Goal: Task Accomplishment & Management: Complete application form

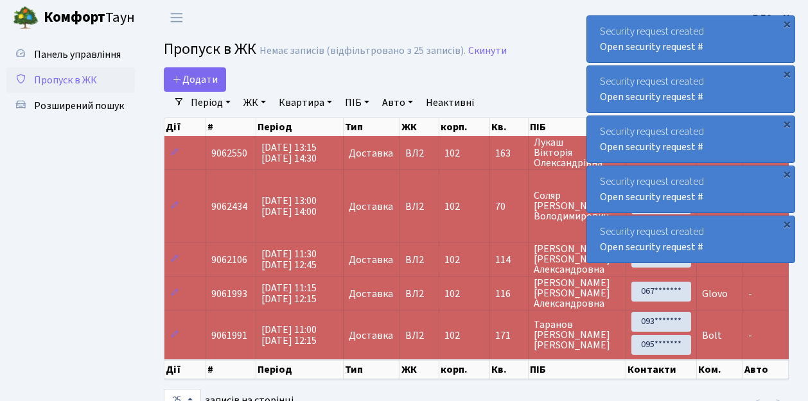
select select "25"
click at [60, 82] on span "Пропуск в ЖК" at bounding box center [65, 80] width 63 height 14
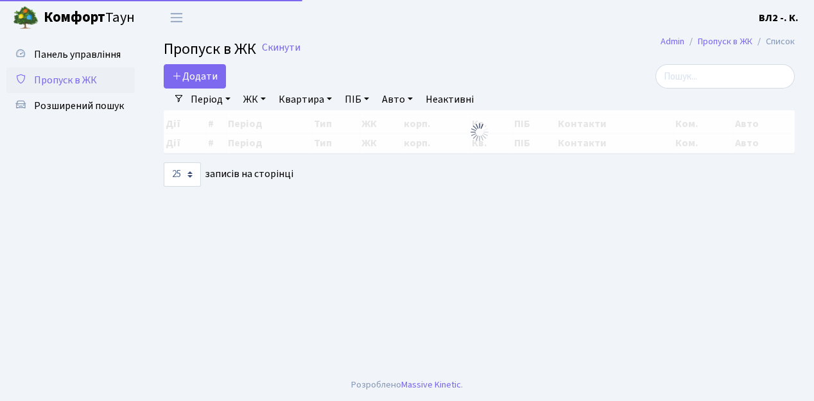
select select "25"
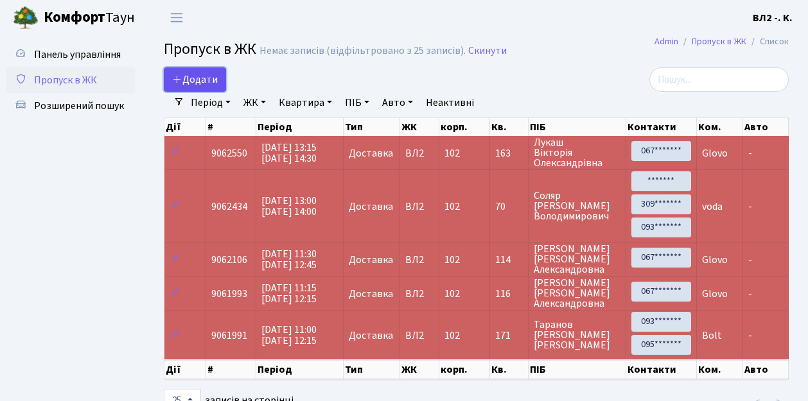
click at [200, 77] on span "Додати" at bounding box center [195, 80] width 46 height 14
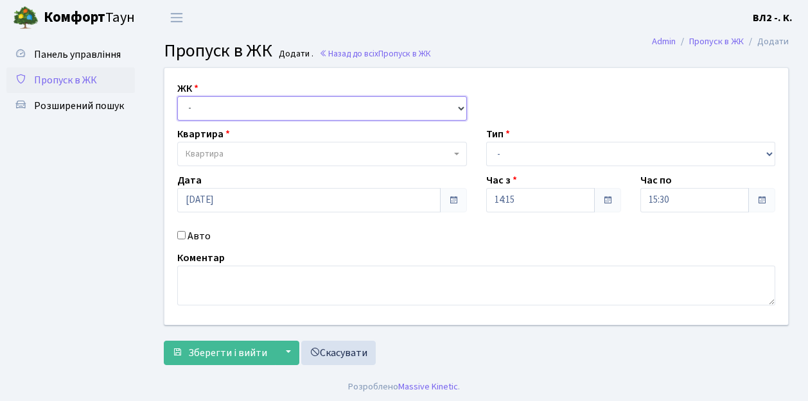
click at [222, 101] on select "- [STREET_ADDRESS][PERSON_NAME]" at bounding box center [322, 108] width 290 height 24
select select "317"
click at [177, 96] on select "- ВЛ1, Ужгородський пров., 4/1 ВЛ2, пр.Голосіївський, 76 ВЛ3, пр.Голосіївський,…" at bounding box center [322, 108] width 290 height 24
select select
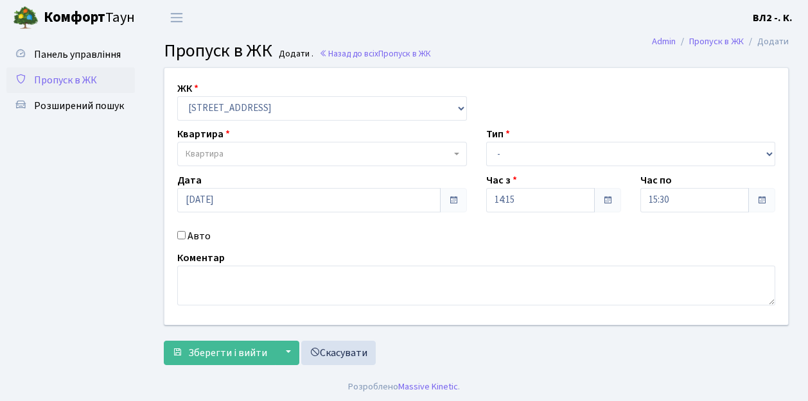
click at [216, 156] on span "Квартира" at bounding box center [205, 154] width 38 height 13
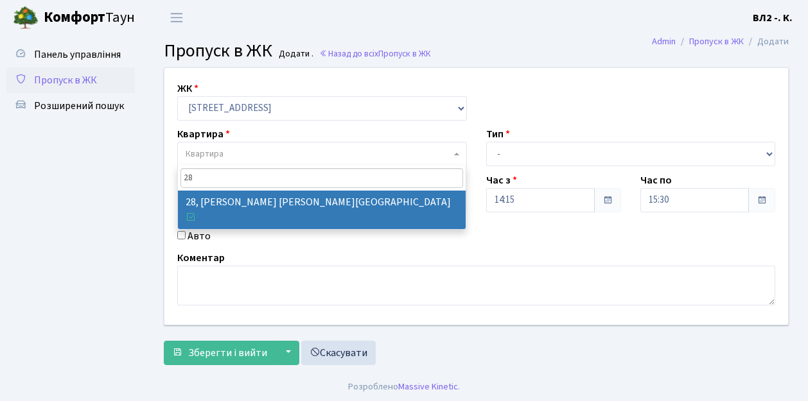
type input "28"
select select "38023"
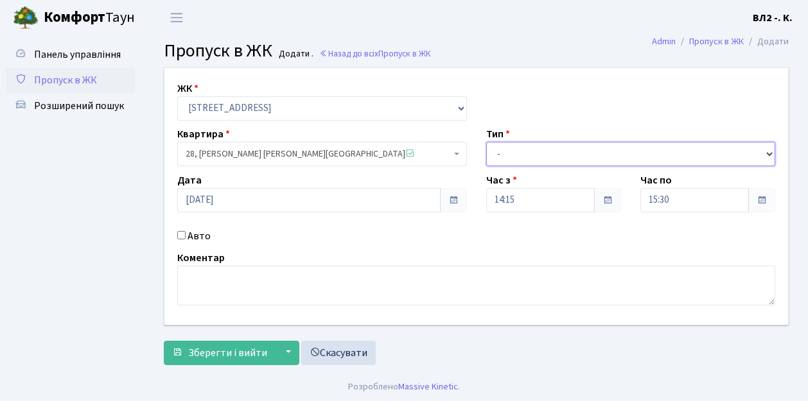
click at [521, 153] on select "- Доставка Таксі Гості Сервіс" at bounding box center [631, 154] width 290 height 24
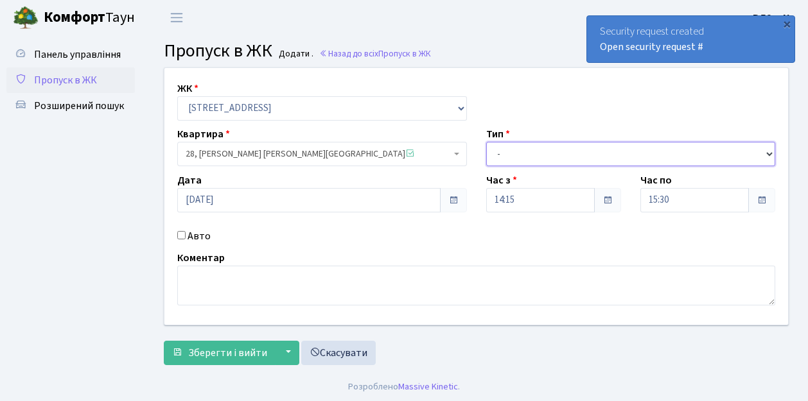
select select "1"
click at [486, 142] on select "- Доставка Таксі Гості Сервіс" at bounding box center [631, 154] width 290 height 24
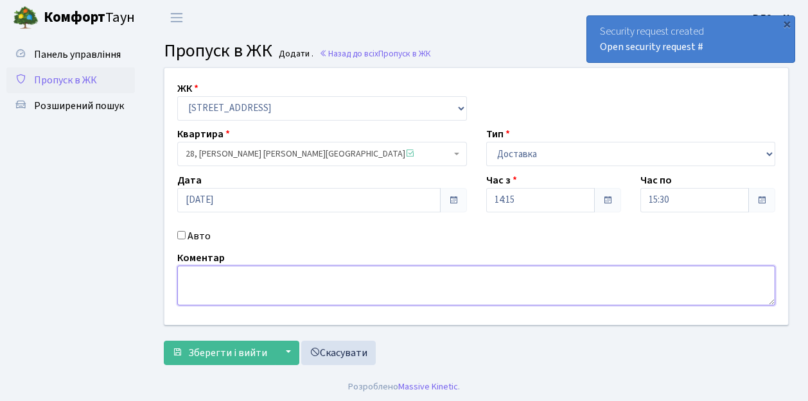
click at [216, 302] on textarea at bounding box center [476, 286] width 598 height 40
type textarea "Glovo"
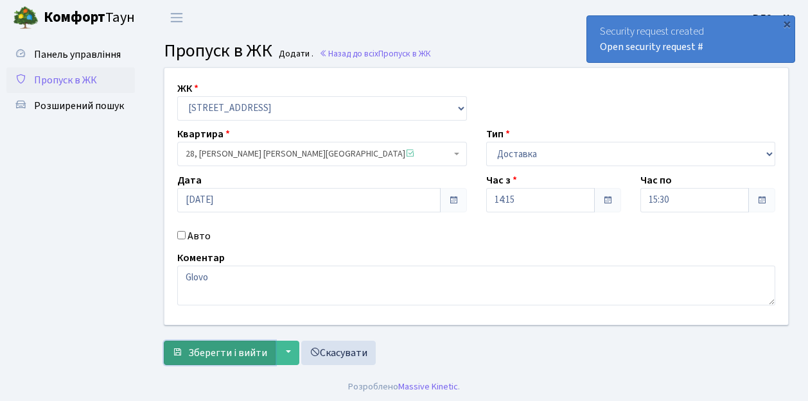
click at [223, 346] on span "Зберегти і вийти" at bounding box center [227, 353] width 79 height 14
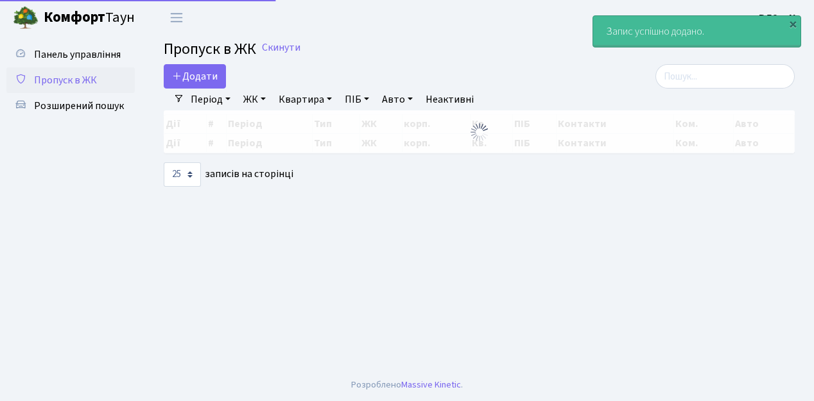
select select "25"
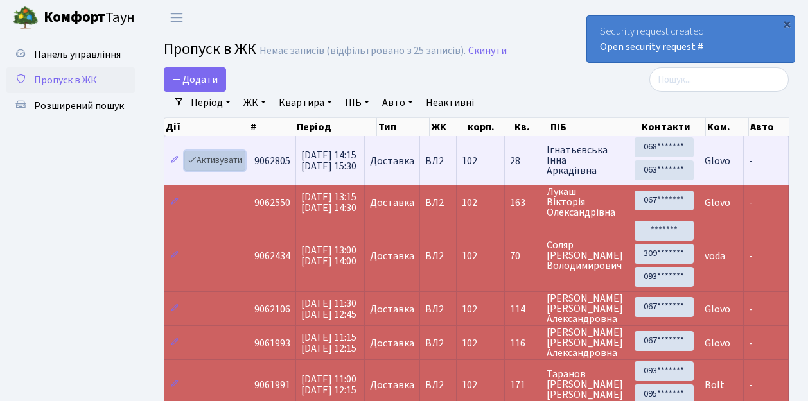
click at [218, 163] on link "Активувати" at bounding box center [214, 161] width 61 height 20
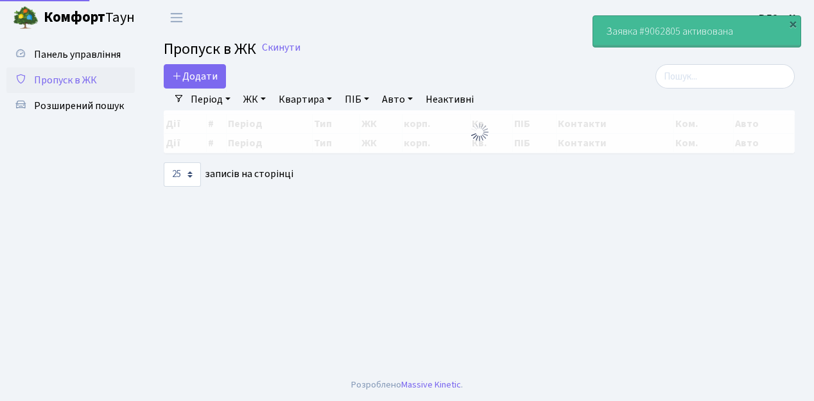
select select "25"
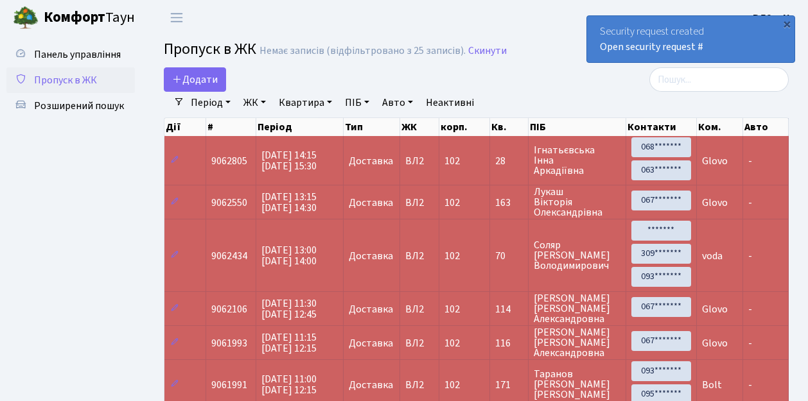
click at [64, 82] on span "Пропуск в ЖК" at bounding box center [65, 80] width 63 height 14
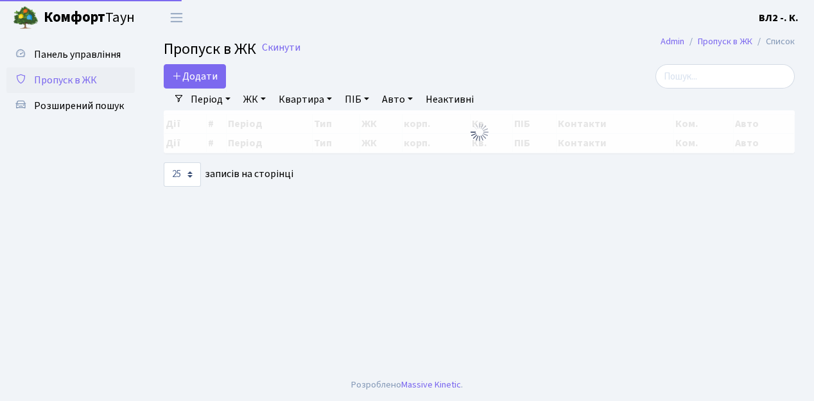
select select "25"
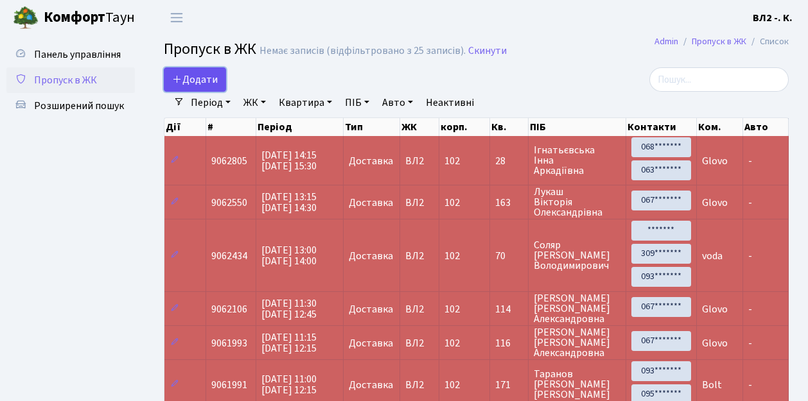
click at [211, 78] on span "Додати" at bounding box center [195, 80] width 46 height 14
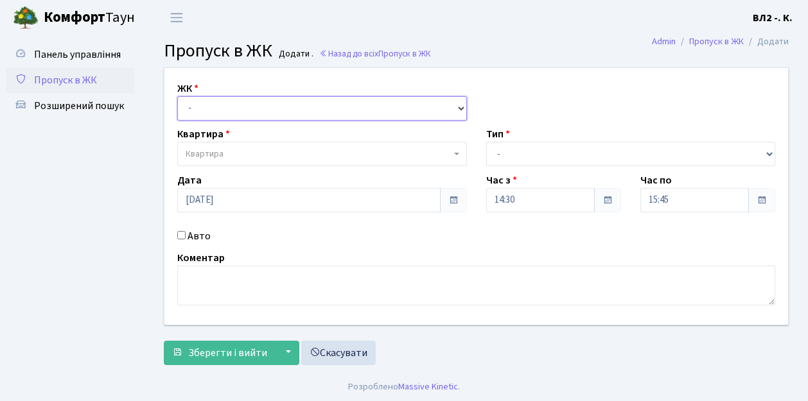
click at [215, 109] on select "- [STREET_ADDRESS][PERSON_NAME]" at bounding box center [322, 108] width 290 height 24
select select "317"
click at [177, 96] on select "- ВЛ1, Ужгородський пров., 4/1 ВЛ2, пр.Голосіївський, 76 ВЛ3, пр.Голосіївський,…" at bounding box center [322, 108] width 290 height 24
select select
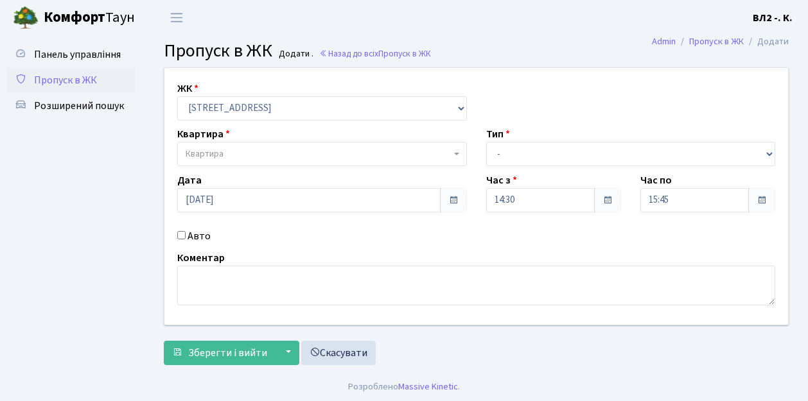
click at [258, 153] on span "Квартира" at bounding box center [318, 154] width 265 height 13
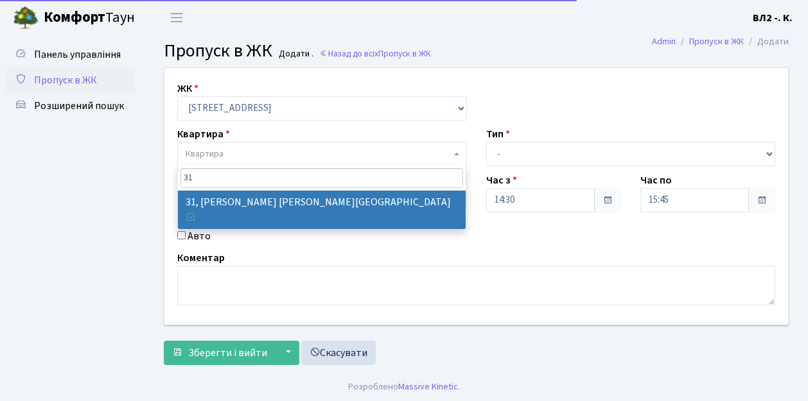
type input "31"
select select "38032"
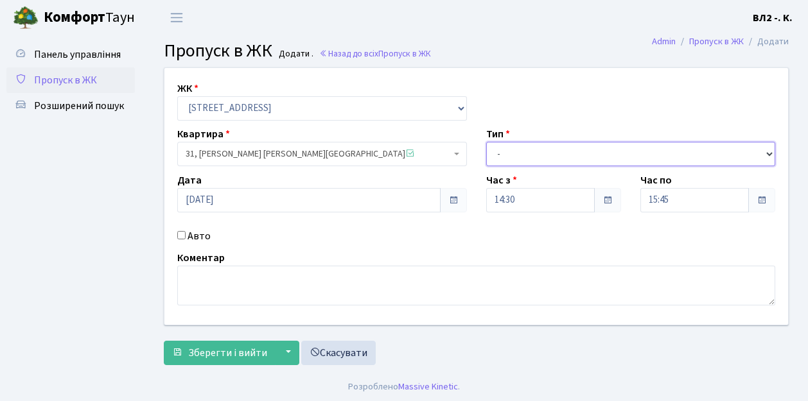
click at [529, 152] on select "- Доставка Таксі Гості Сервіс" at bounding box center [631, 154] width 290 height 24
select select "1"
click at [486, 142] on select "- Доставка Таксі Гості Сервіс" at bounding box center [631, 154] width 290 height 24
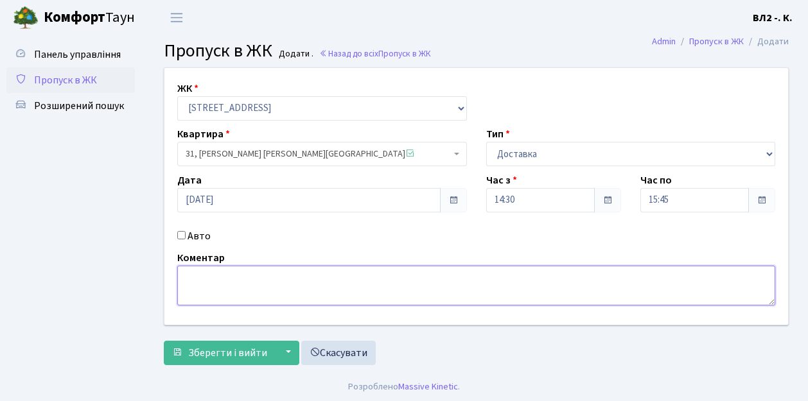
click at [211, 296] on textarea at bounding box center [476, 286] width 598 height 40
type textarea "Glovo"
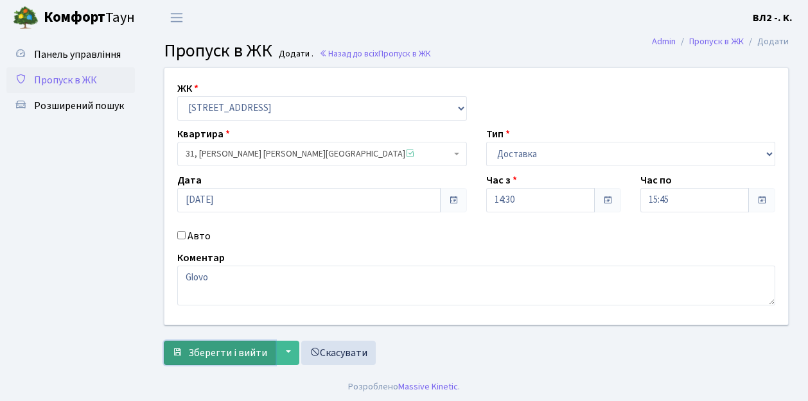
click at [237, 353] on span "Зберегти і вийти" at bounding box center [227, 353] width 79 height 14
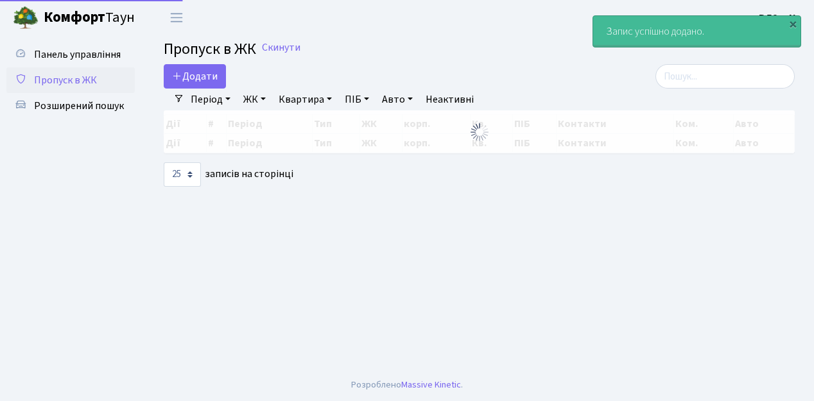
select select "25"
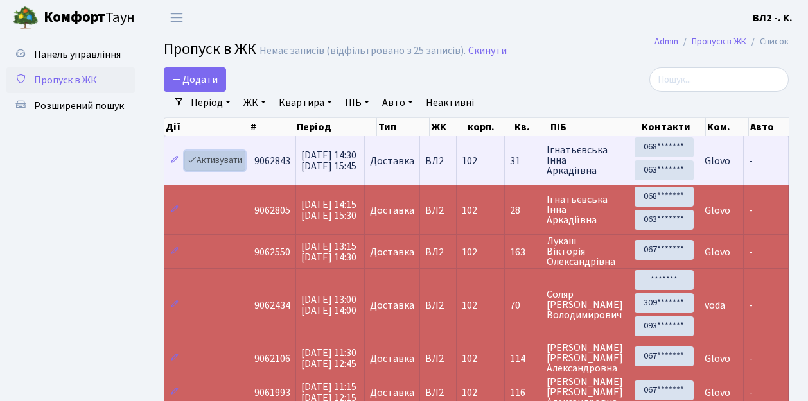
click at [216, 159] on link "Активувати" at bounding box center [214, 161] width 61 height 20
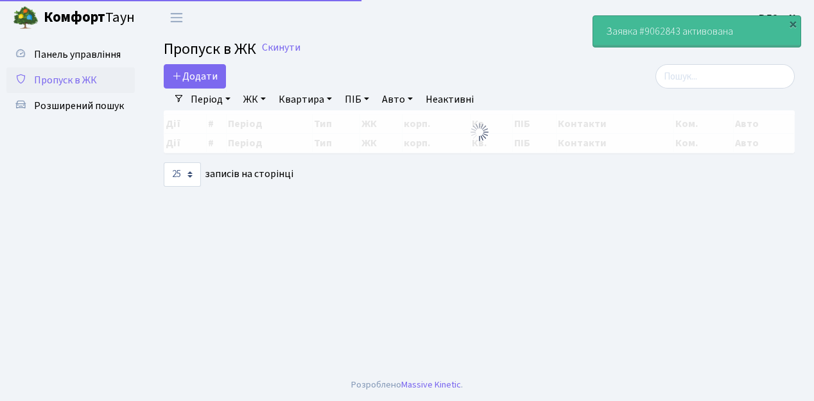
select select "25"
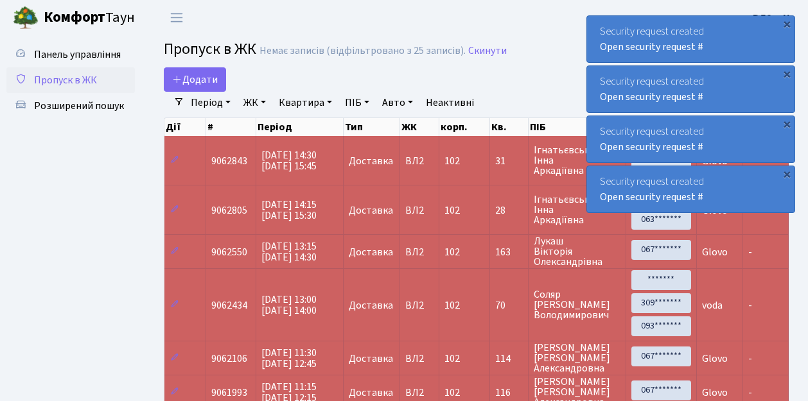
click at [73, 78] on span "Пропуск в ЖК" at bounding box center [65, 80] width 63 height 14
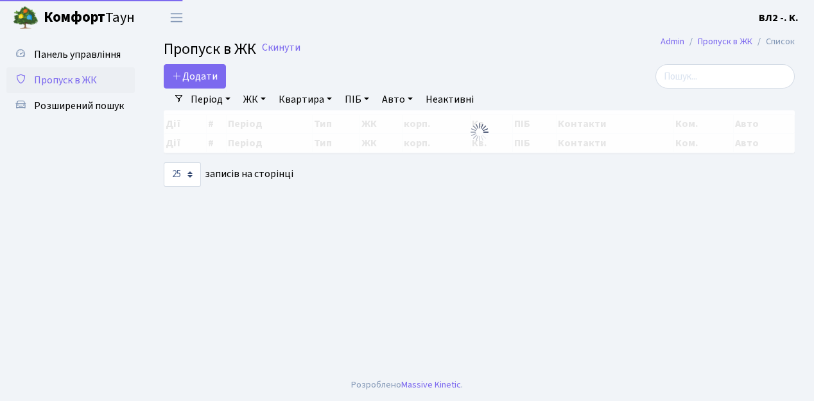
select select "25"
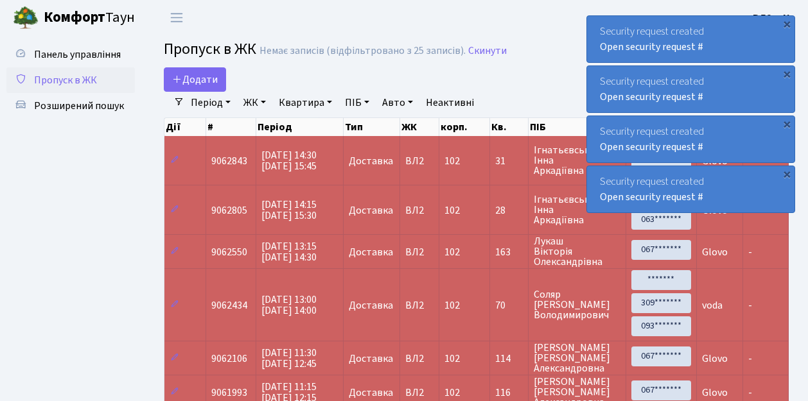
click at [72, 77] on span "Пропуск в ЖК" at bounding box center [65, 80] width 63 height 14
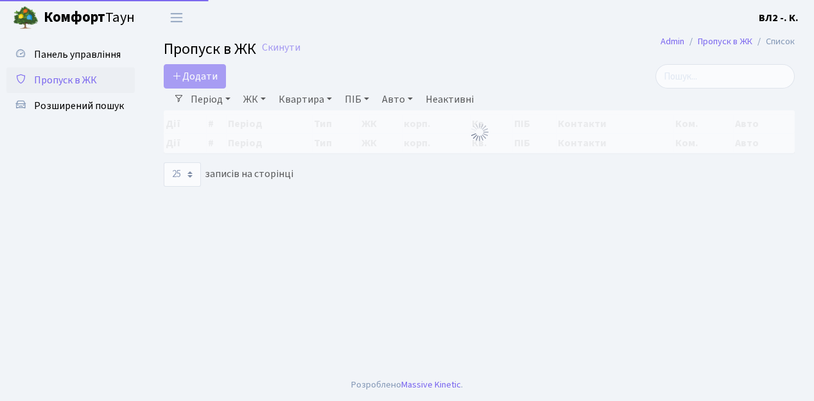
select select "25"
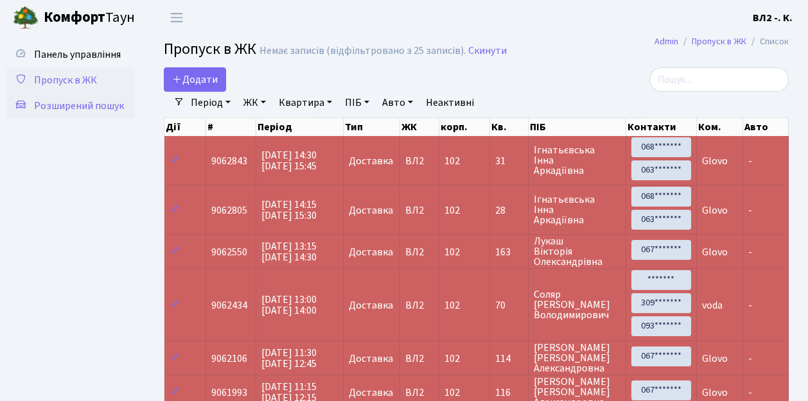
click at [87, 109] on span "Розширений пошук" at bounding box center [79, 106] width 90 height 14
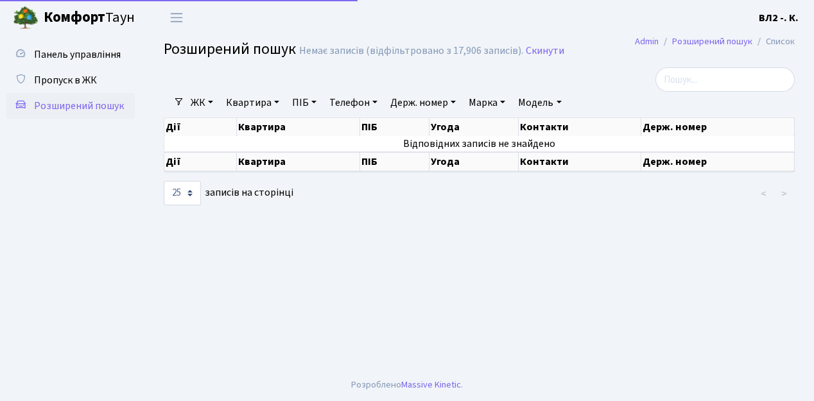
select select "25"
click at [245, 104] on link "Квартира" at bounding box center [253, 103] width 64 height 22
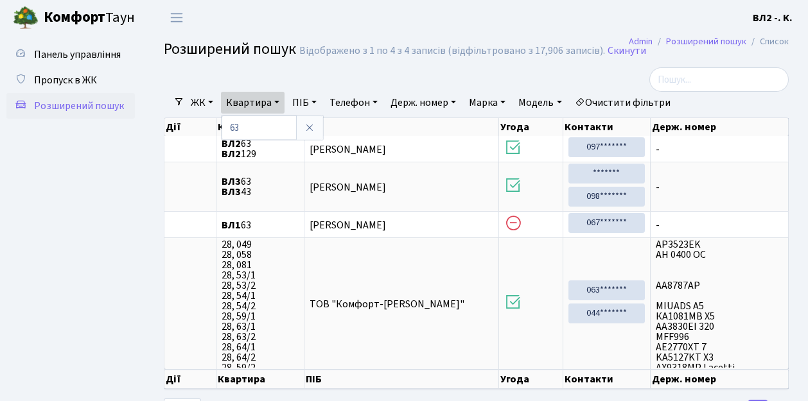
click at [122, 238] on ul "Панель управління Пропуск в ЖК Розширений пошук" at bounding box center [70, 230] width 128 height 376
click at [247, 105] on link "Квартира" at bounding box center [253, 103] width 64 height 22
type input "6"
type input "52"
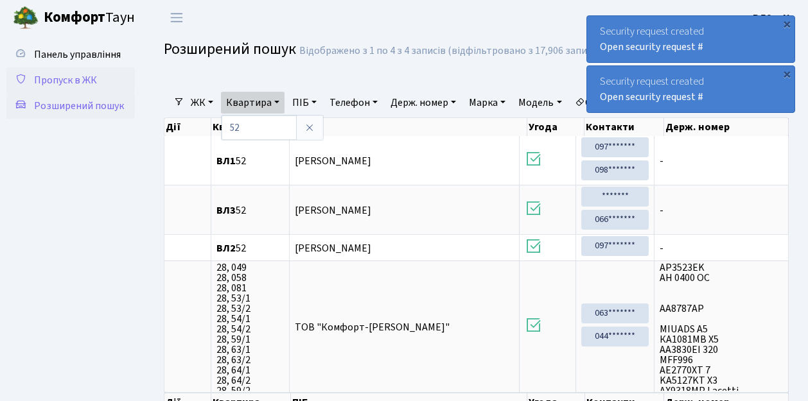
click at [41, 85] on span "Пропуск в ЖК" at bounding box center [65, 80] width 63 height 14
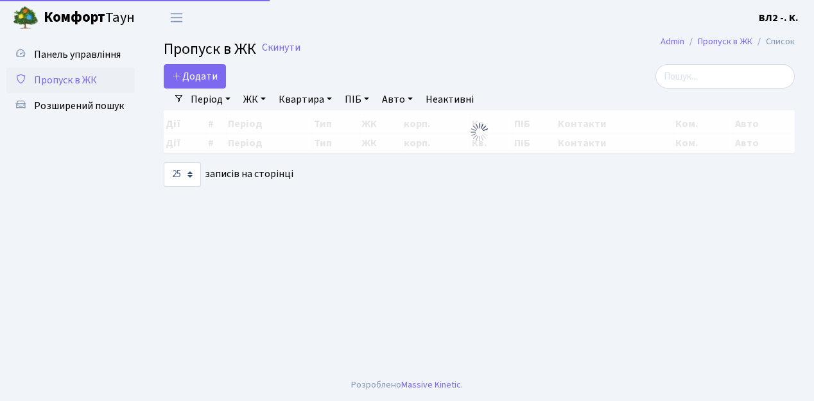
select select "25"
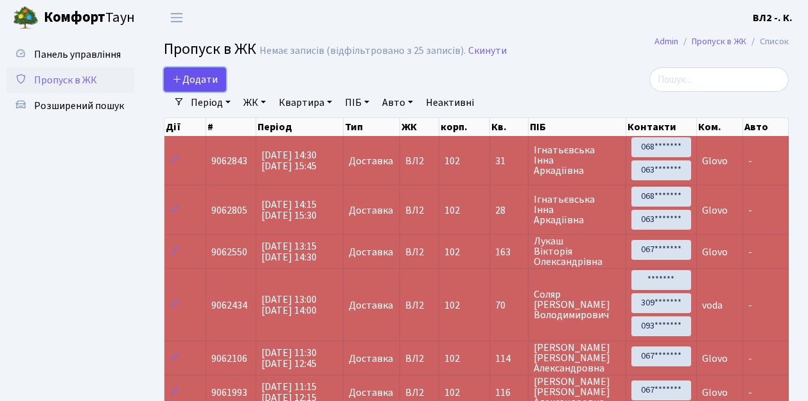
click at [202, 80] on span "Додати" at bounding box center [195, 80] width 46 height 14
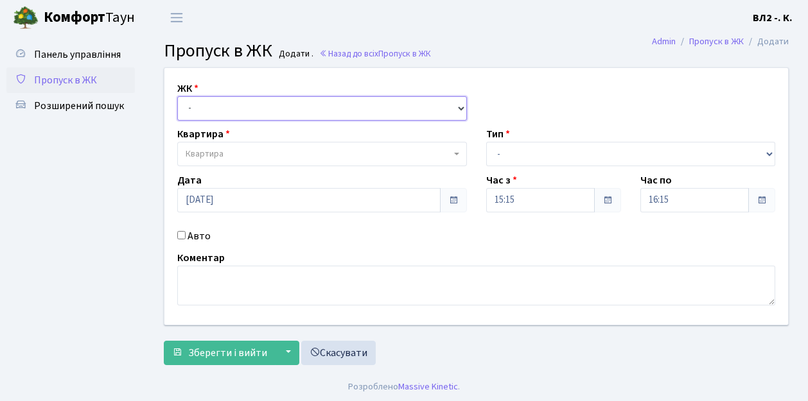
click at [227, 103] on select "- [STREET_ADDRESS][PERSON_NAME]" at bounding box center [322, 108] width 290 height 24
select select "317"
click at [177, 96] on select "- [STREET_ADDRESS][PERSON_NAME]" at bounding box center [322, 108] width 290 height 24
select select
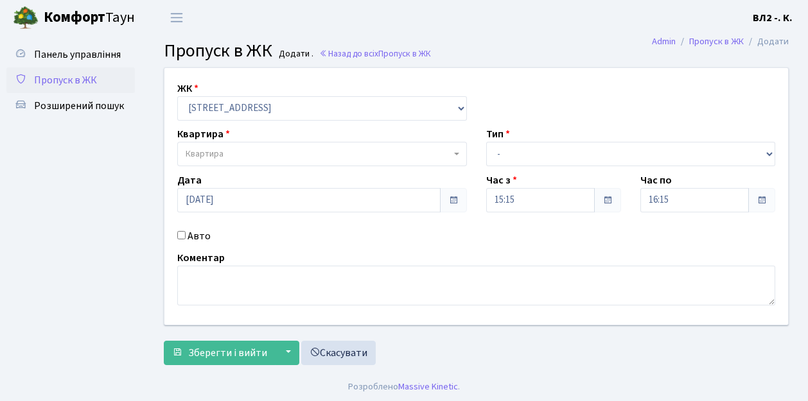
click at [234, 162] on span "Квартира" at bounding box center [322, 154] width 290 height 24
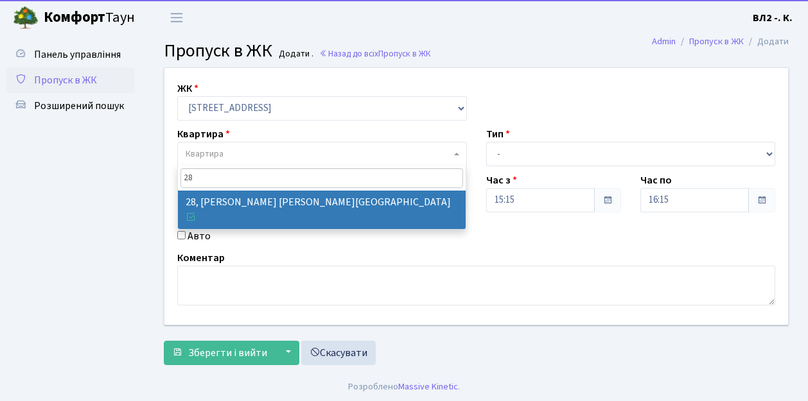
type input "28"
select select "38023"
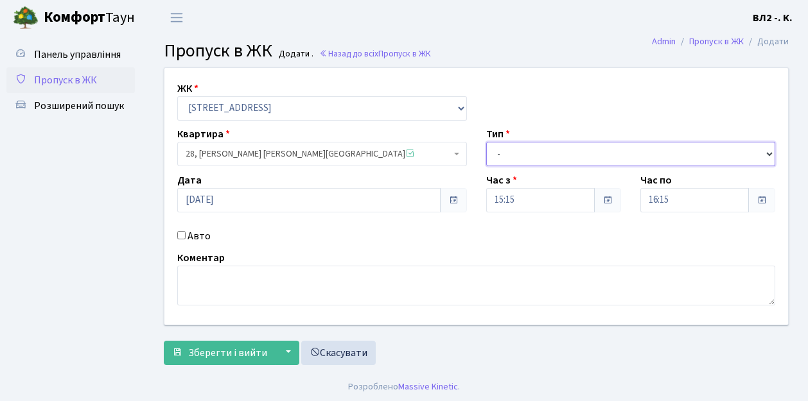
click at [514, 151] on select "- Доставка Таксі Гості Сервіс" at bounding box center [631, 154] width 290 height 24
select select "1"
click at [486, 142] on select "- Доставка Таксі Гості Сервіс" at bounding box center [631, 154] width 290 height 24
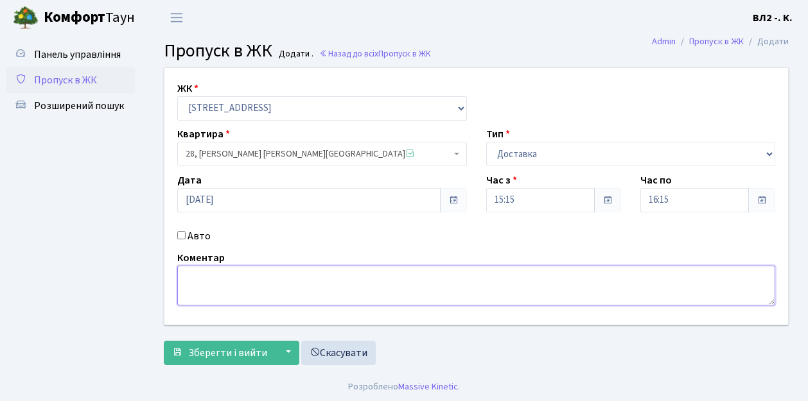
click at [240, 277] on textarea at bounding box center [476, 286] width 598 height 40
type textarea "Glovo"
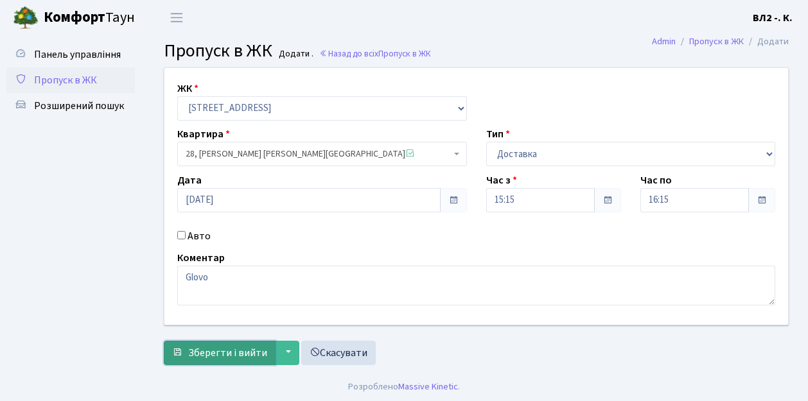
click at [233, 352] on span "Зберегти і вийти" at bounding box center [227, 353] width 79 height 14
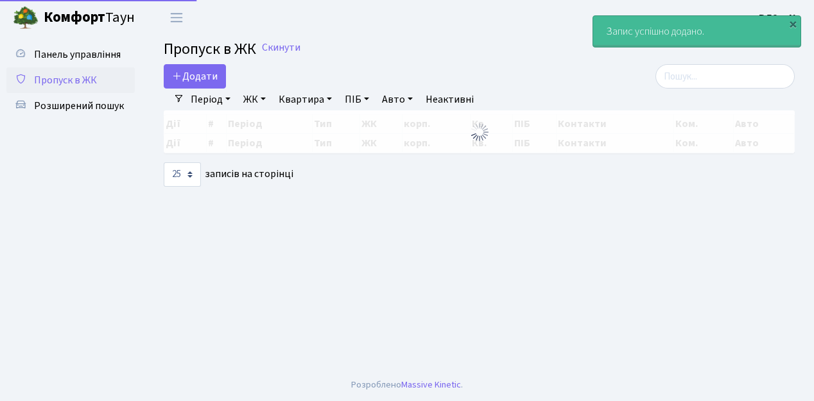
select select "25"
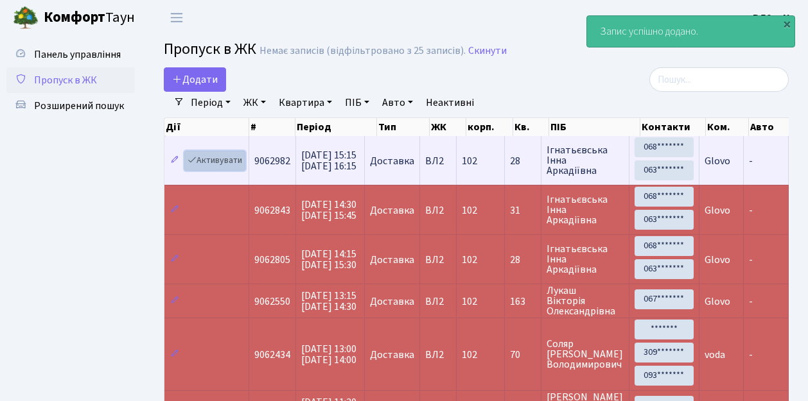
click at [221, 164] on link "Активувати" at bounding box center [214, 161] width 61 height 20
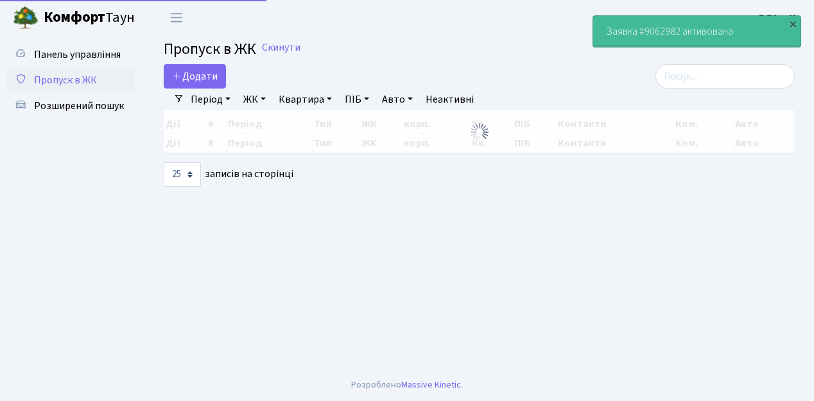
select select "25"
